Goal: Task Accomplishment & Management: Use online tool/utility

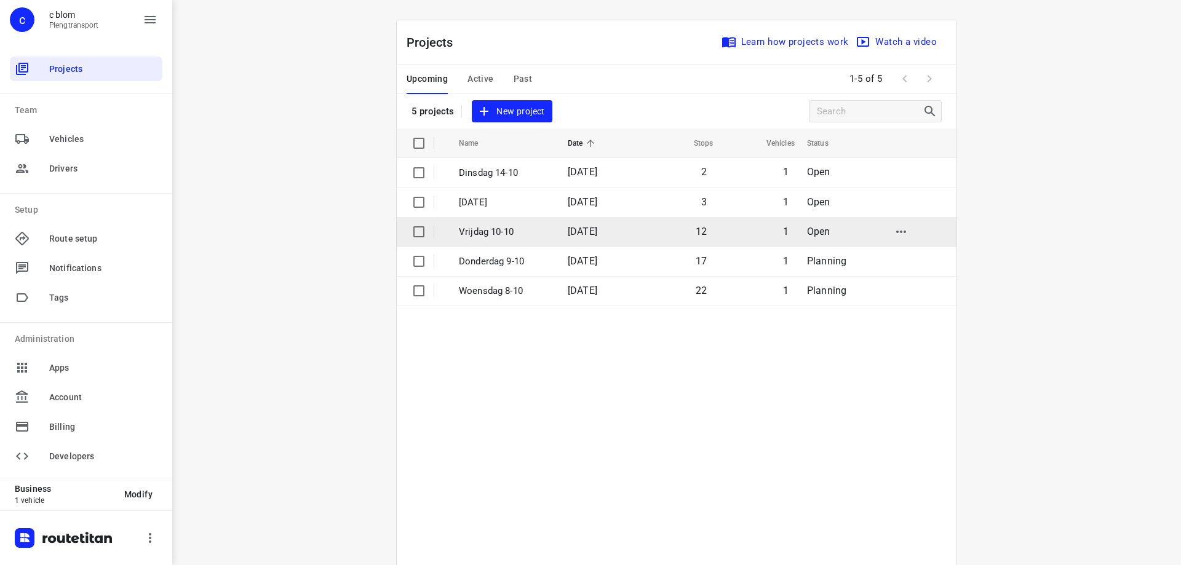
click at [514, 236] on p "Vrijdag 10-10" at bounding box center [504, 232] width 90 height 14
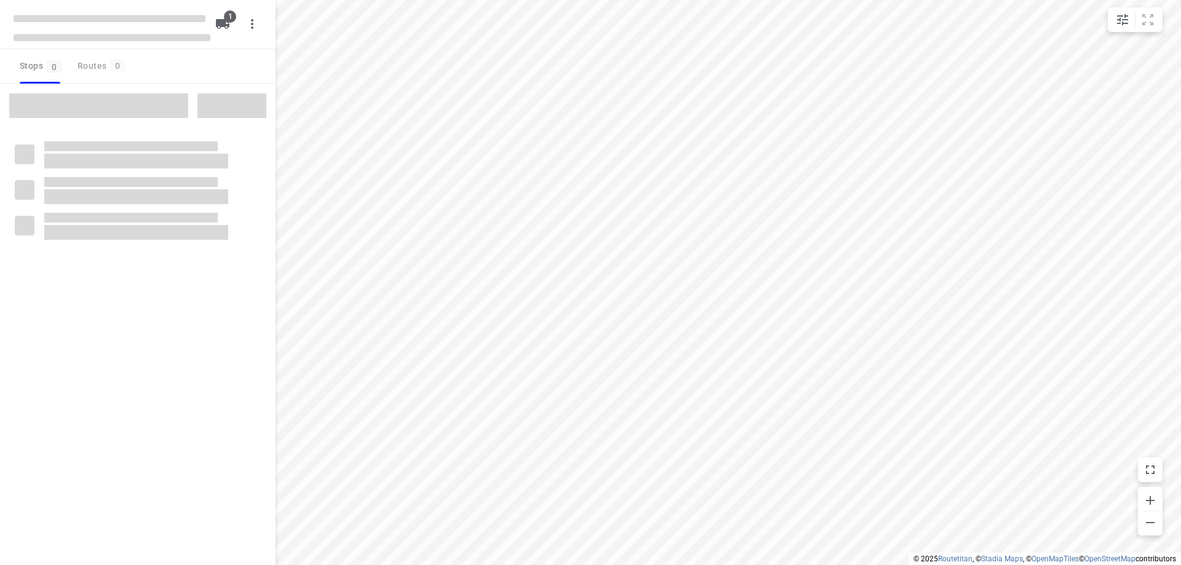
type input "distance"
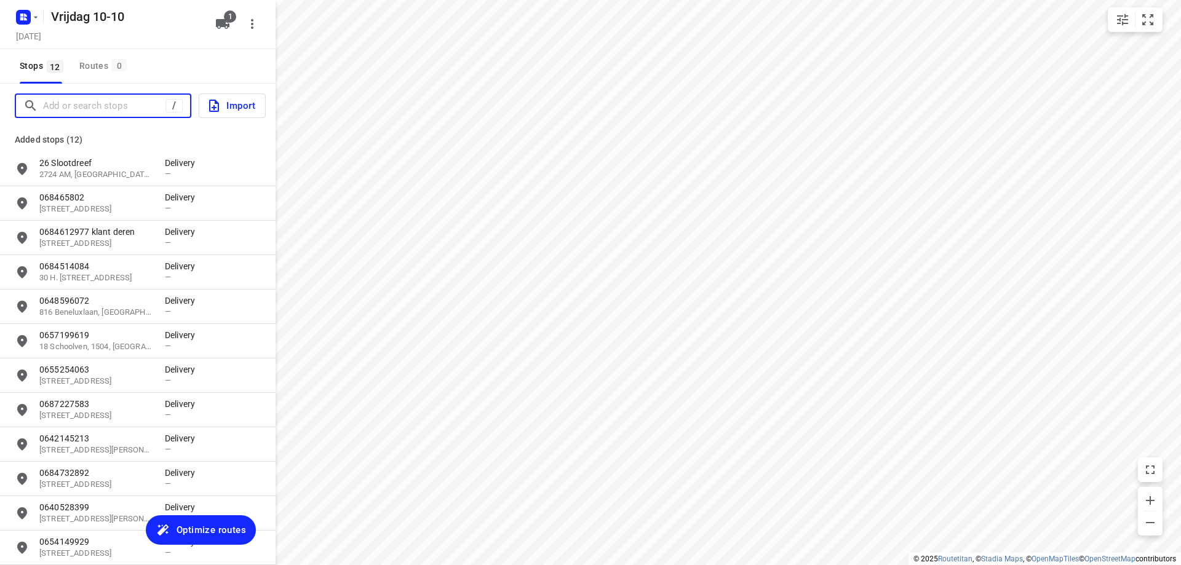
click at [135, 106] on input "Add or search stops" at bounding box center [104, 106] width 122 height 19
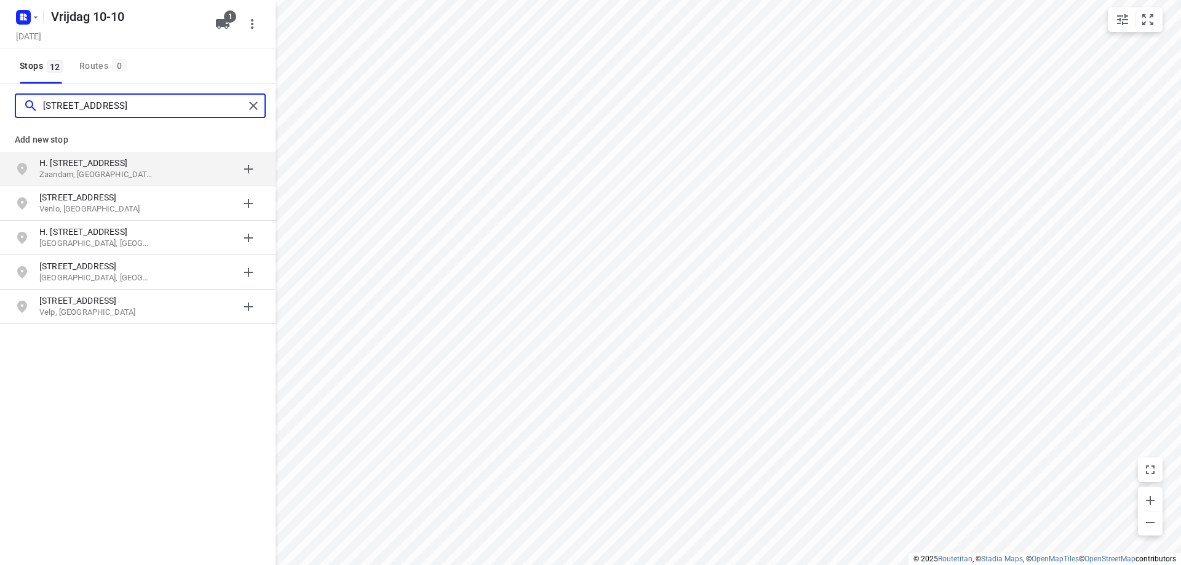
type input "[STREET_ADDRESS]"
click at [187, 171] on div "grid" at bounding box center [213, 169] width 96 height 25
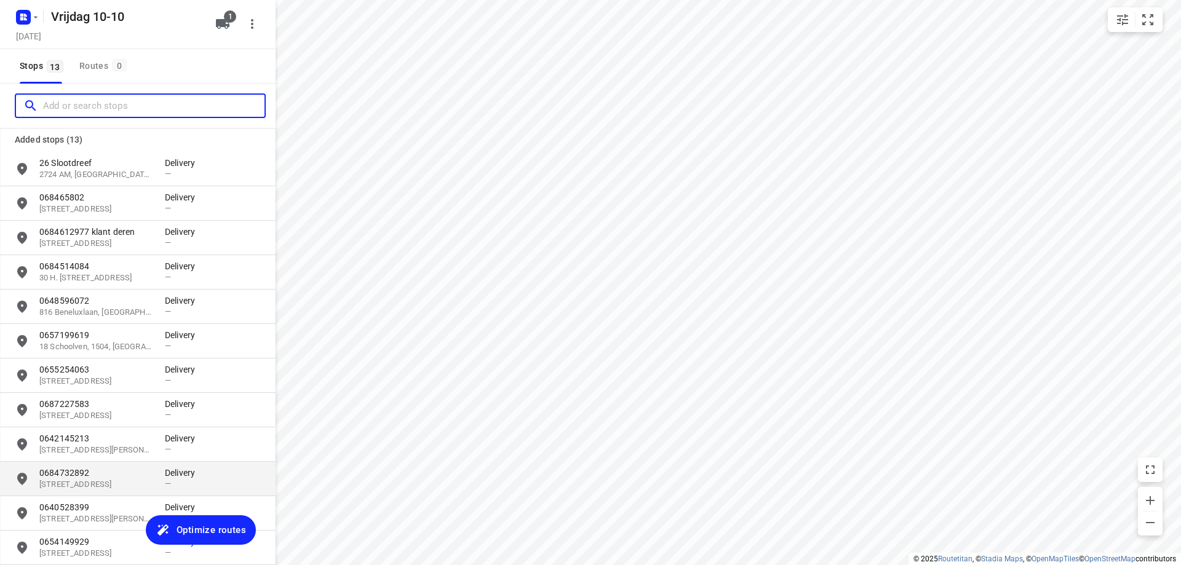
scroll to position [91, 0]
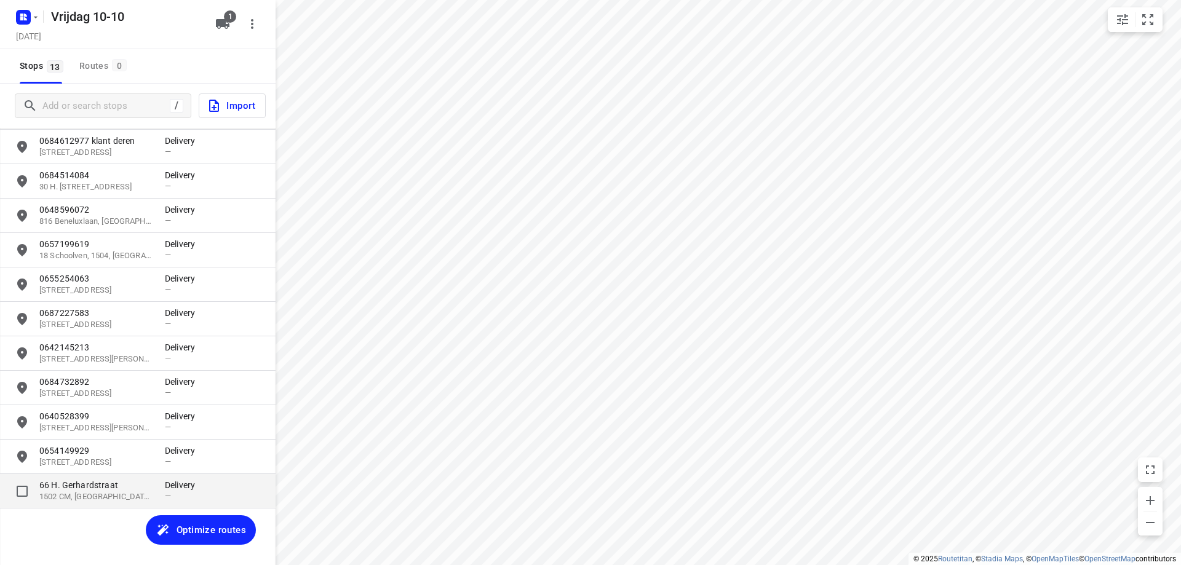
click at [65, 492] on p "1502 CM, [GEOGRAPHIC_DATA], [GEOGRAPHIC_DATA]" at bounding box center [95, 498] width 113 height 12
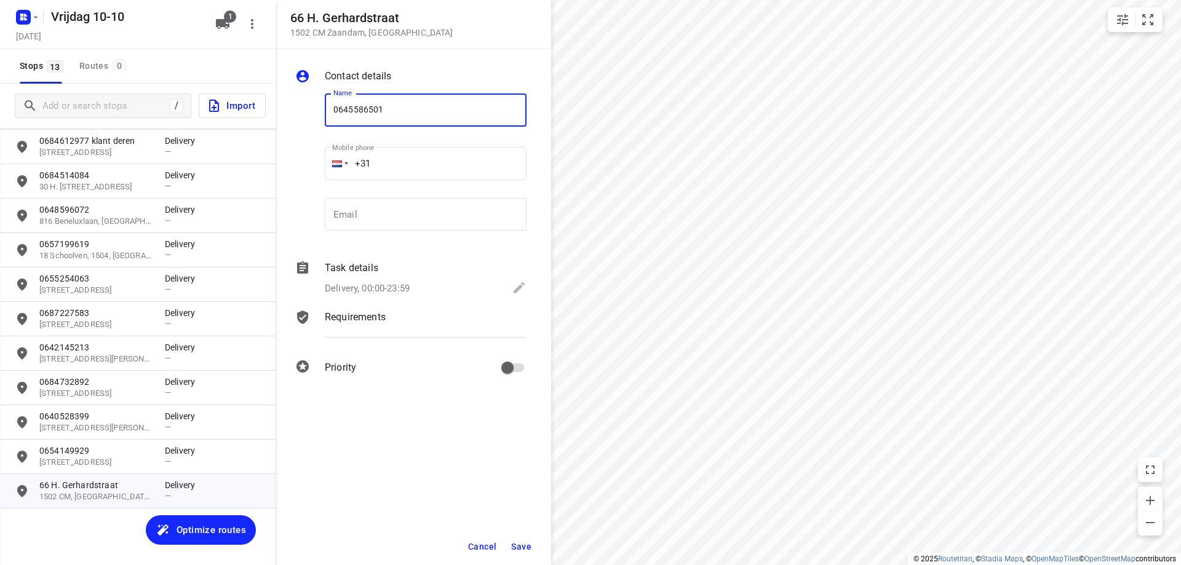
type input "0645586501"
click at [522, 546] on span "Save" at bounding box center [521, 547] width 20 height 10
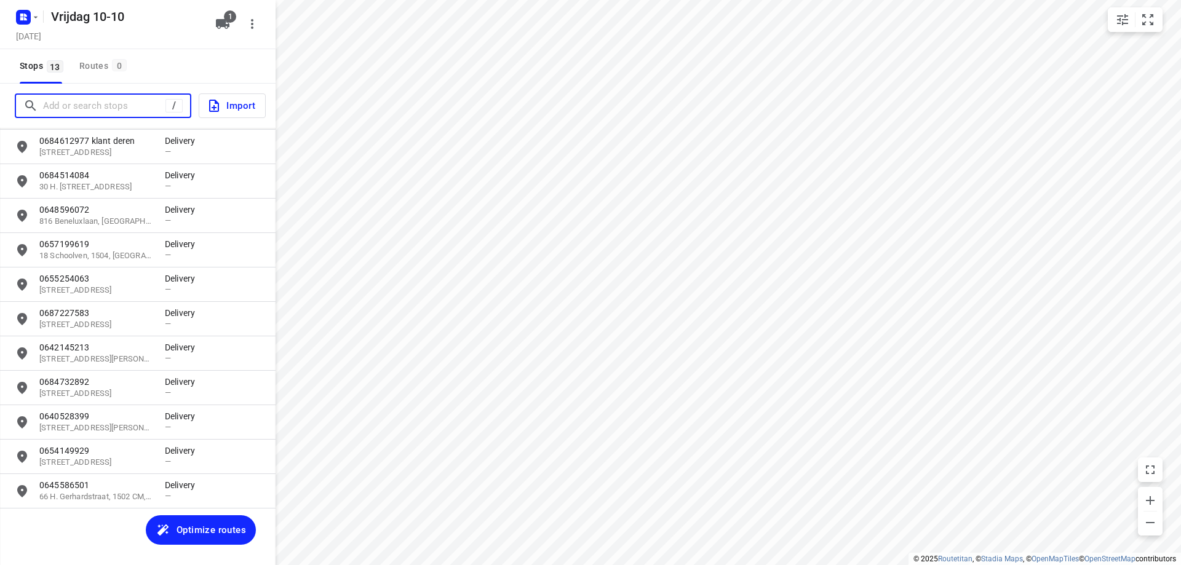
click at [133, 114] on input "Add or search stops" at bounding box center [104, 106] width 122 height 19
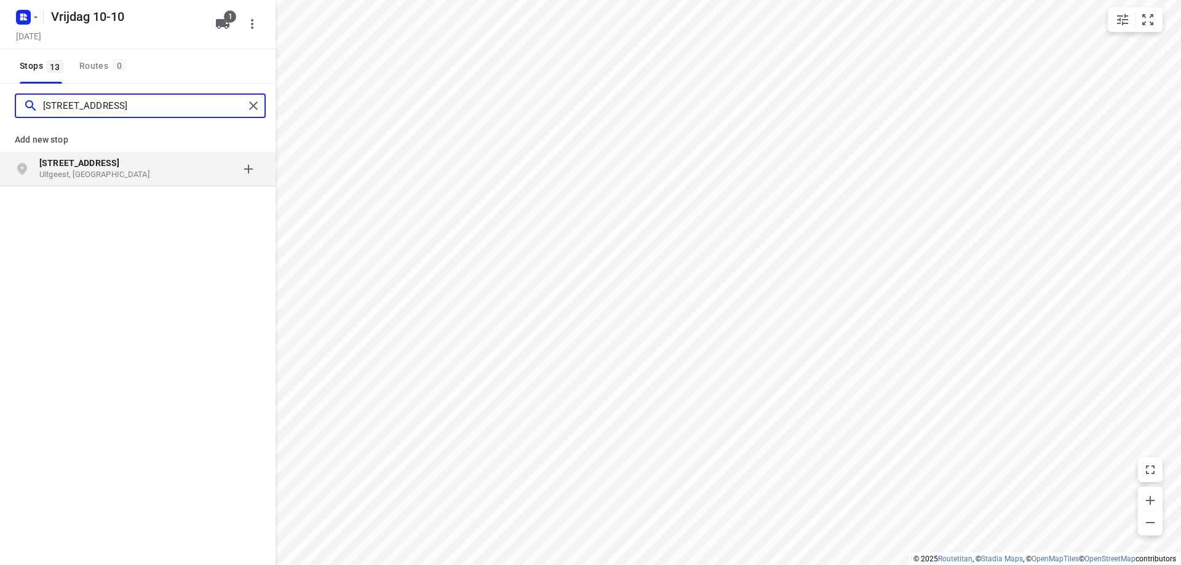
type input "[STREET_ADDRESS]"
click at [138, 161] on p "[STREET_ADDRESS]" at bounding box center [95, 163] width 113 height 12
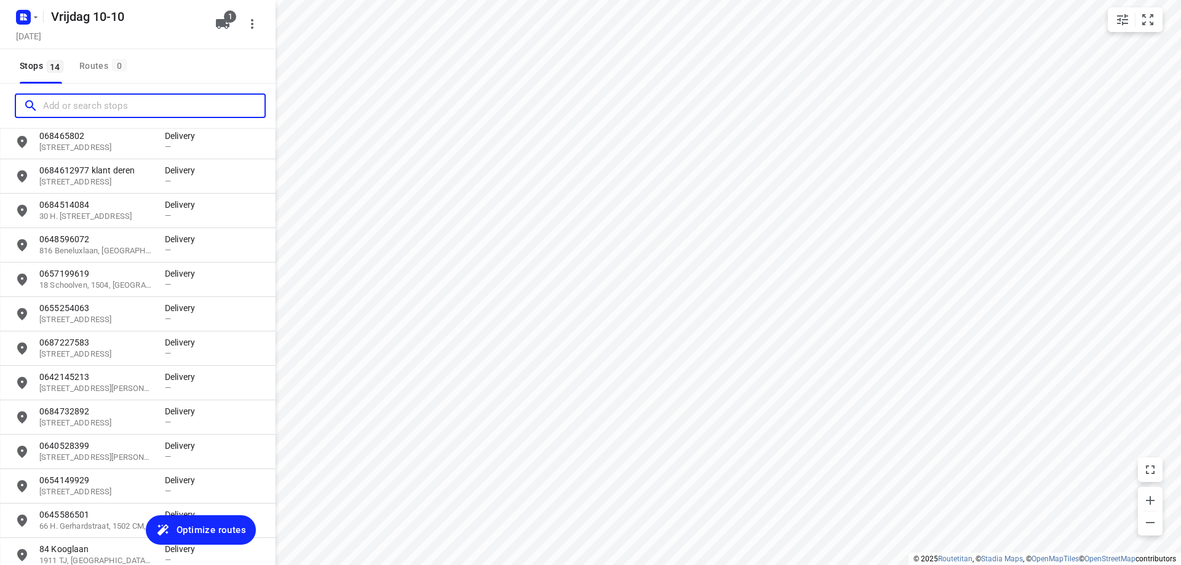
scroll to position [125, 0]
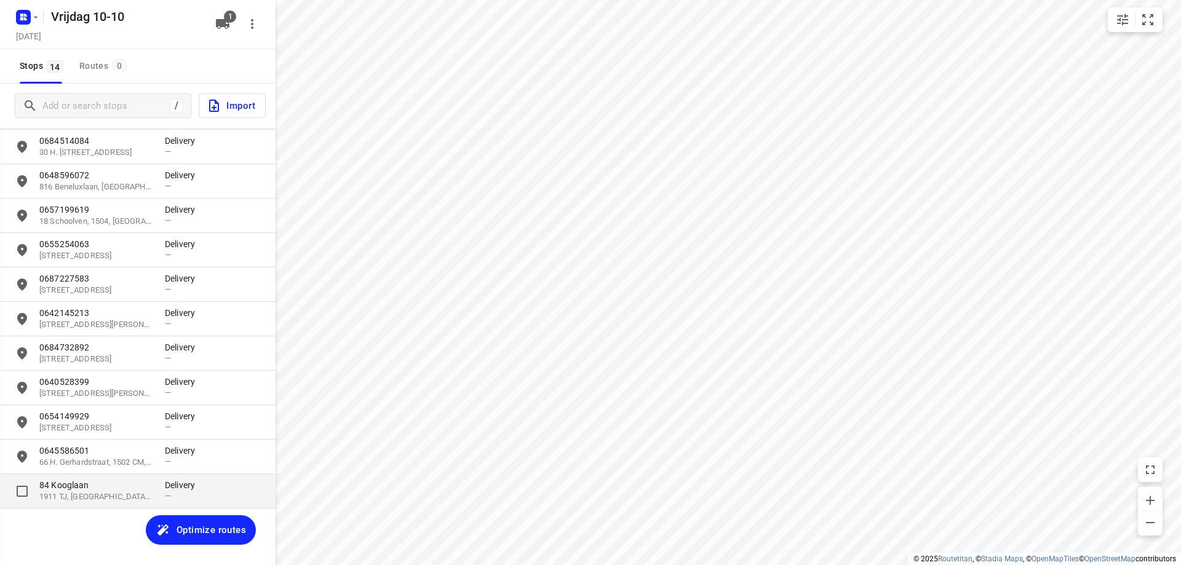
click at [152, 500] on p "1911 TJ, [GEOGRAPHIC_DATA], [GEOGRAPHIC_DATA]" at bounding box center [95, 498] width 113 height 12
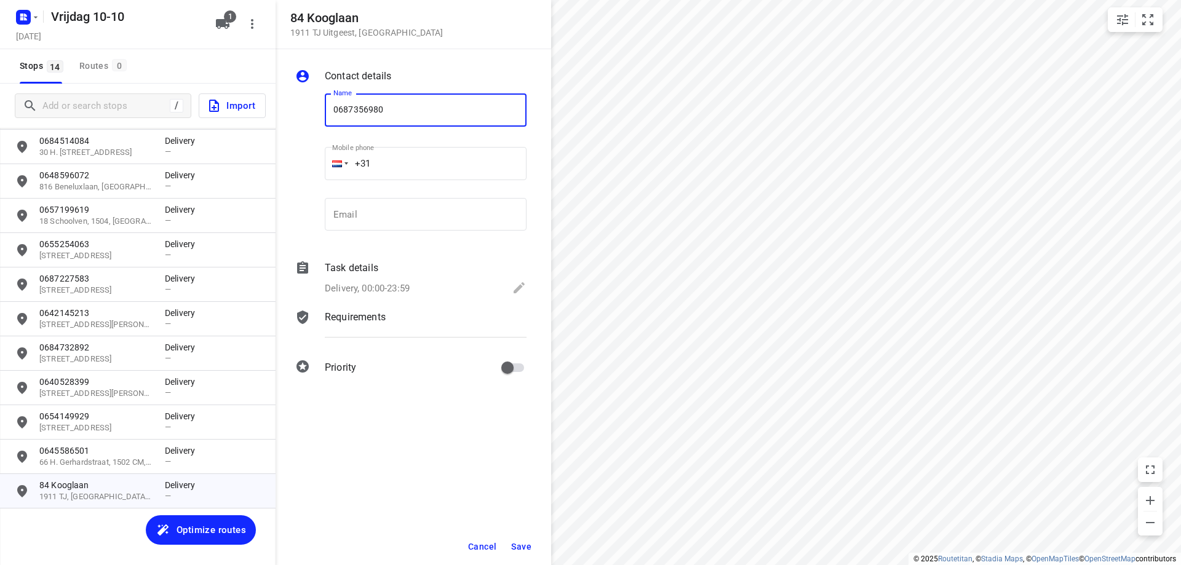
type input "0687356980"
click at [524, 543] on span "Save" at bounding box center [521, 547] width 20 height 10
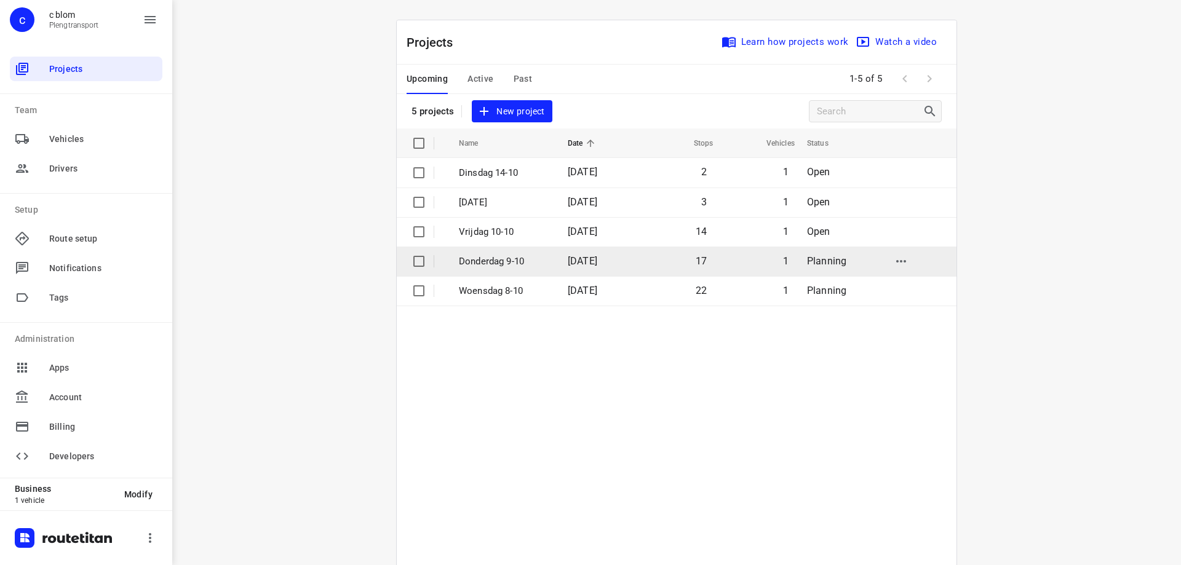
click at [480, 271] on td "Donderdag 9-10" at bounding box center [502, 262] width 111 height 30
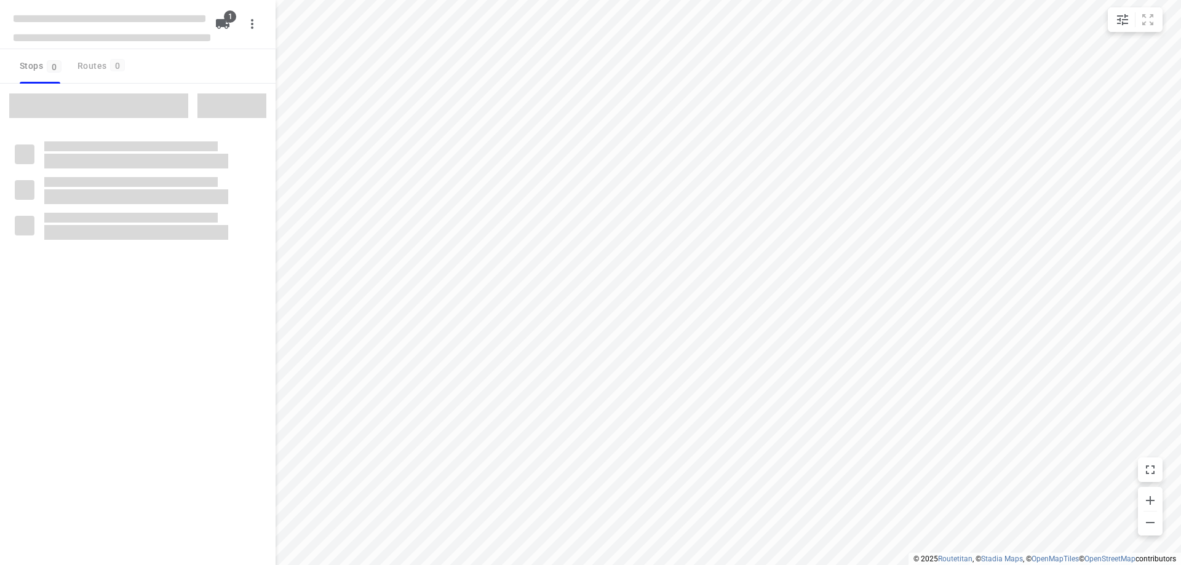
type input "distance"
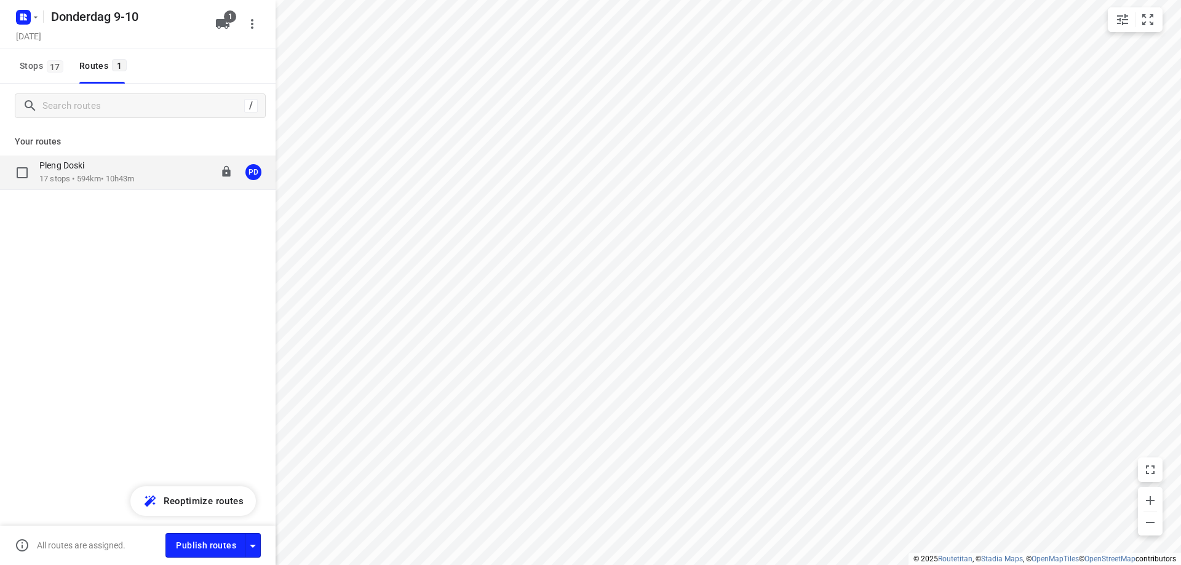
click at [54, 181] on p "17 stops • 594km • 10h43m" at bounding box center [86, 179] width 95 height 12
